Goal: Transaction & Acquisition: Purchase product/service

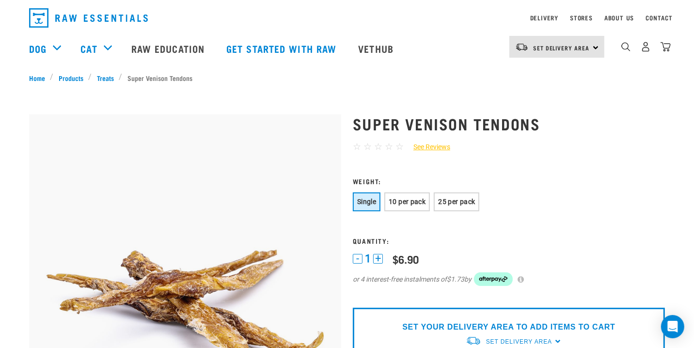
scroll to position [25, 0]
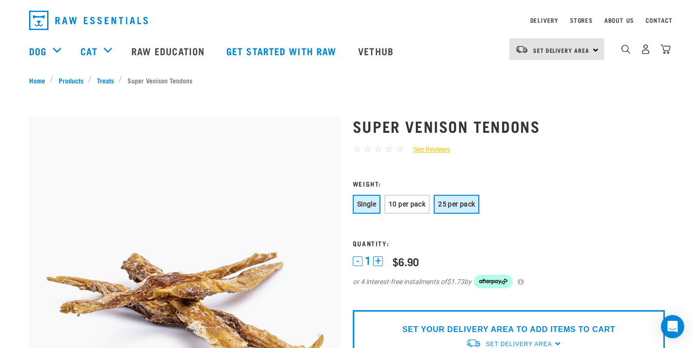
click at [461, 197] on button "25 per pack" at bounding box center [457, 204] width 46 height 19
click at [412, 201] on span "10 per pack" at bounding box center [407, 204] width 37 height 8
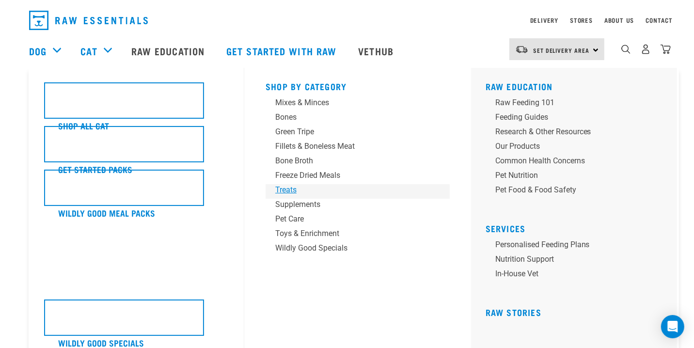
click at [287, 189] on div "Treats" at bounding box center [350, 190] width 151 height 12
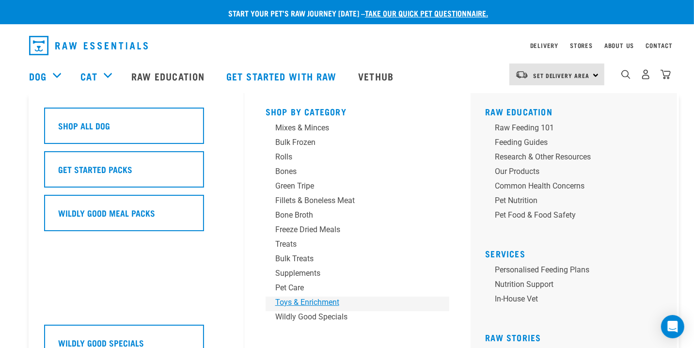
click at [296, 301] on div "Toys & Enrichment" at bounding box center [350, 302] width 151 height 12
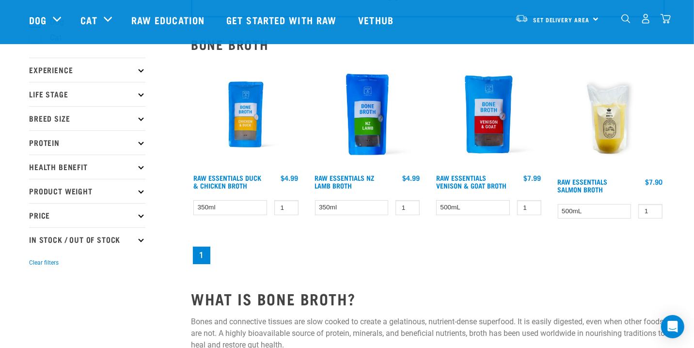
scroll to position [80, 0]
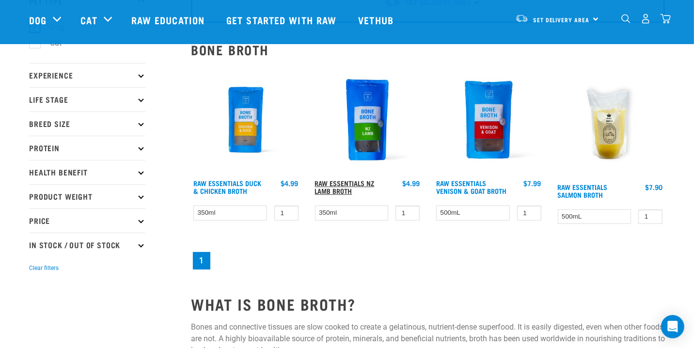
click at [353, 181] on link "Raw Essentials NZ Lamb Broth" at bounding box center [345, 186] width 60 height 11
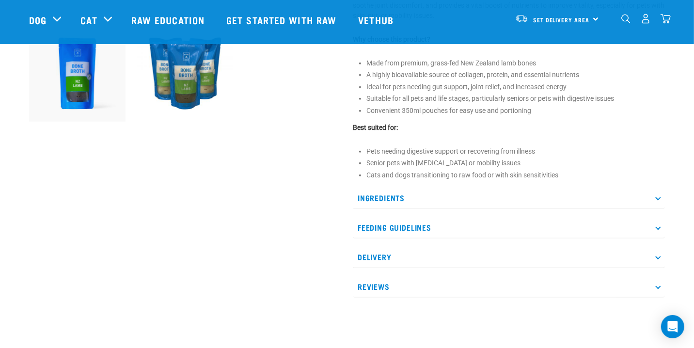
scroll to position [368, 0]
click at [652, 194] on p "Ingredients" at bounding box center [509, 197] width 312 height 22
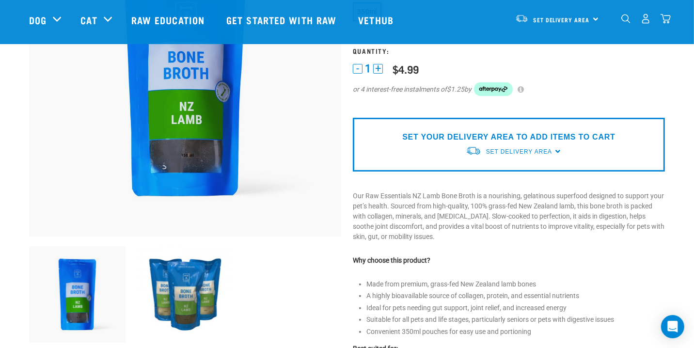
scroll to position [0, 0]
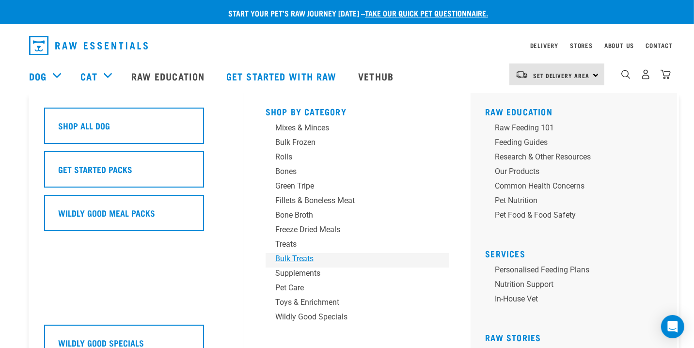
click at [303, 260] on div "Bulk Treats" at bounding box center [350, 259] width 151 height 12
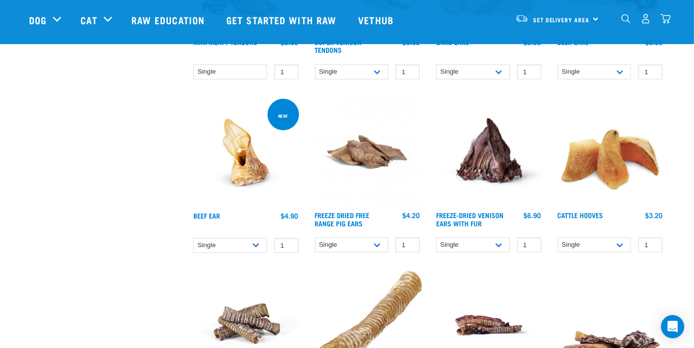
scroll to position [568, 0]
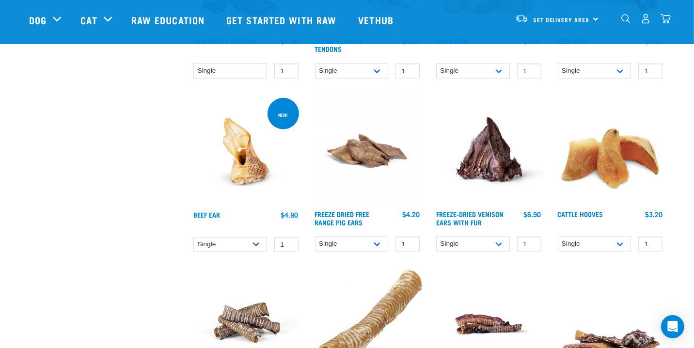
click at [603, 172] on img at bounding box center [610, 151] width 110 height 110
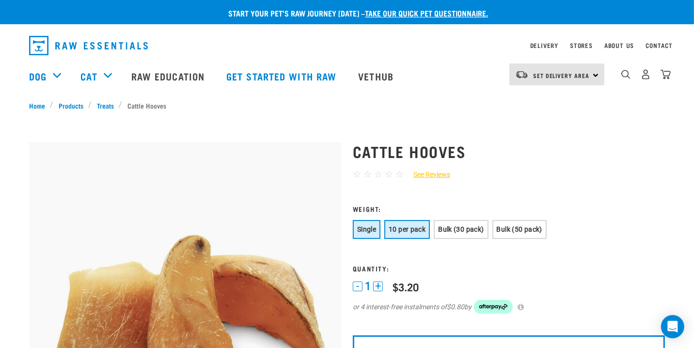
click at [412, 225] on span "10 per pack" at bounding box center [407, 229] width 37 height 8
click at [456, 225] on span "Bulk (30 pack)" at bounding box center [461, 229] width 46 height 8
